Goal: Find contact information: Find contact information

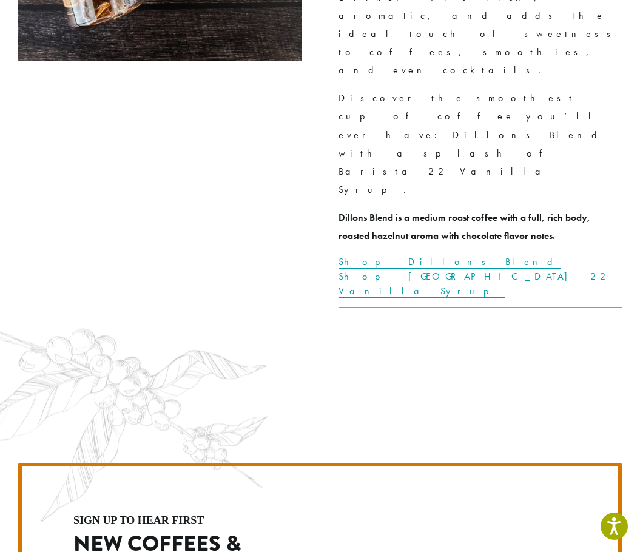
scroll to position [3387, 0]
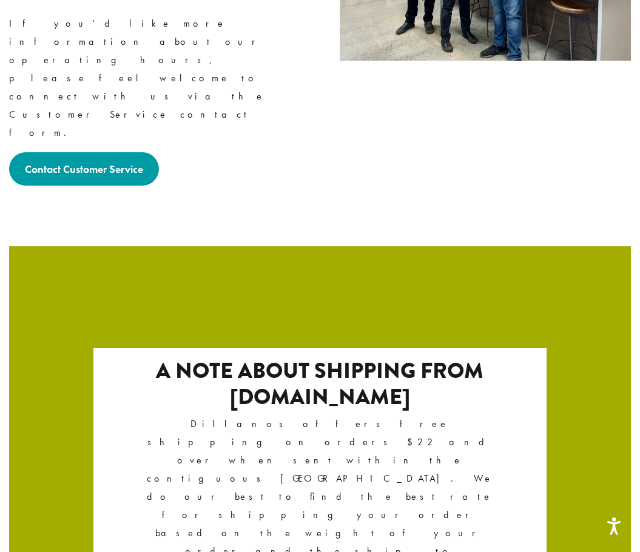
scroll to position [1940, 0]
